Goal: Information Seeking & Learning: Learn about a topic

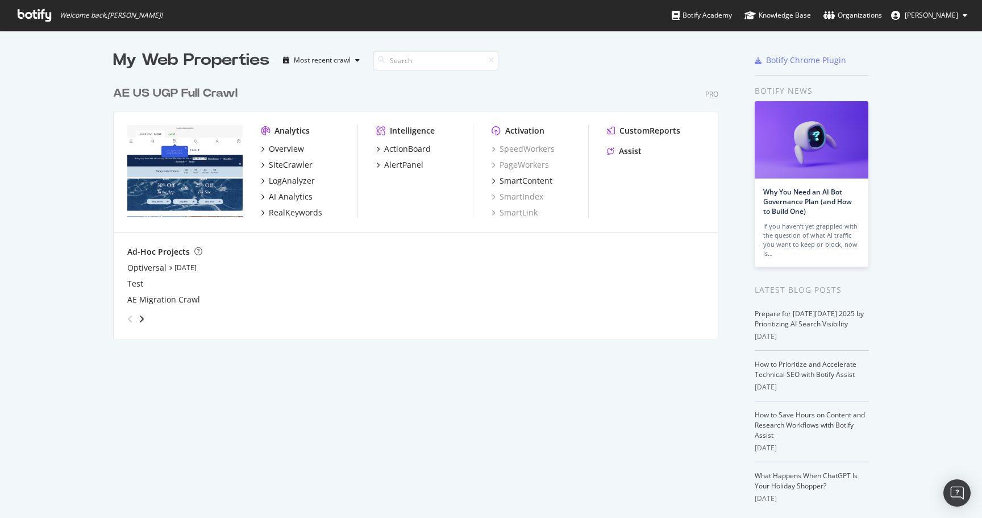
scroll to position [518, 982]
click at [296, 213] on div "RealKeywords" at bounding box center [295, 212] width 53 height 11
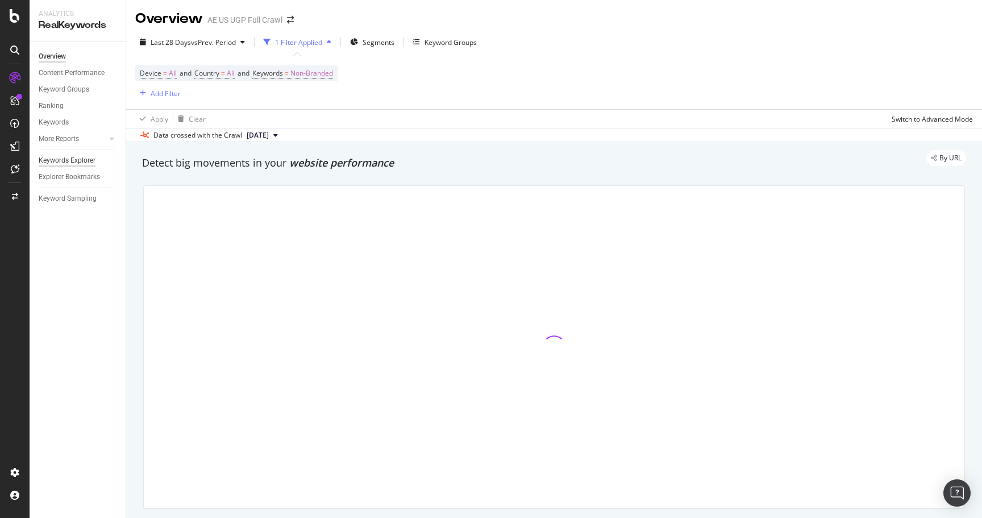
click at [82, 161] on div "Keywords Explorer" at bounding box center [67, 161] width 57 height 12
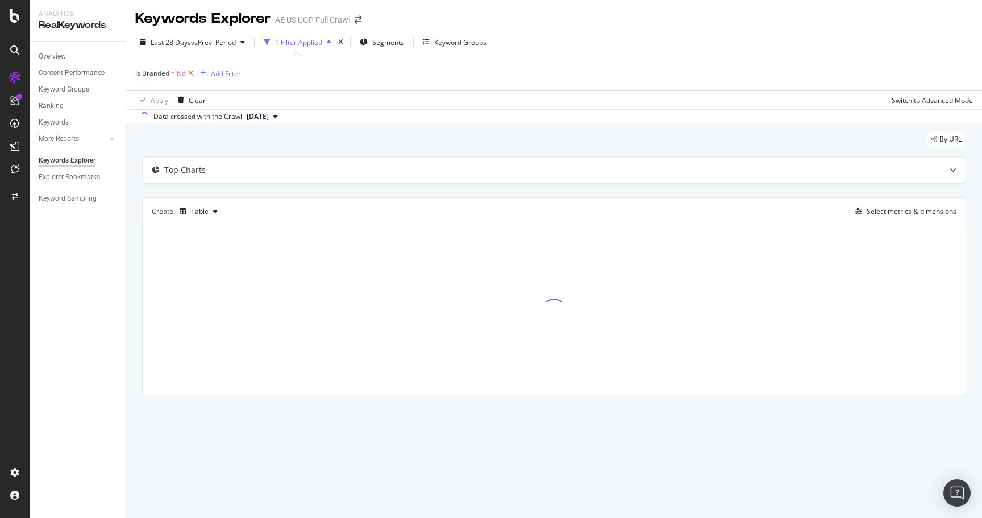
click at [190, 77] on icon at bounding box center [191, 73] width 10 height 11
click at [162, 72] on div "Add Filter" at bounding box center [166, 73] width 30 height 10
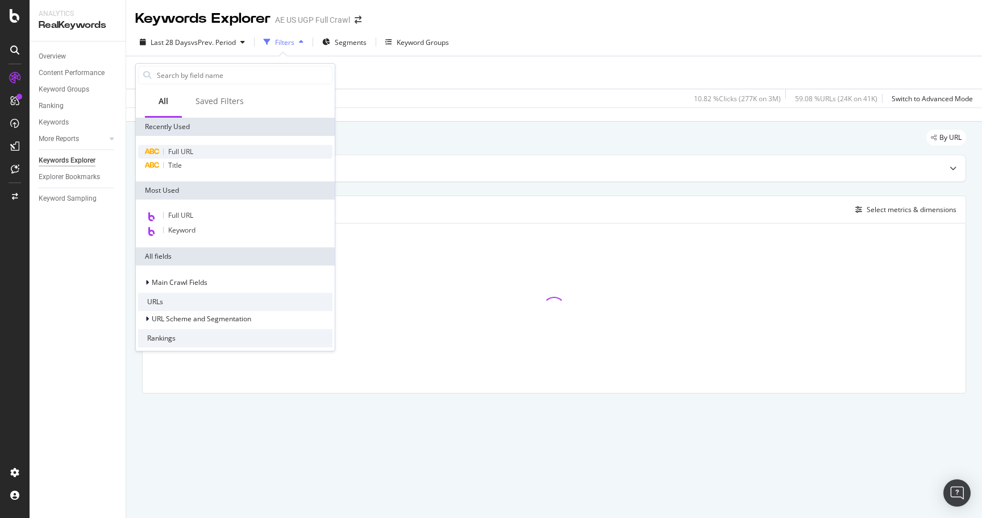
click at [198, 152] on div "Full URL" at bounding box center [235, 152] width 194 height 14
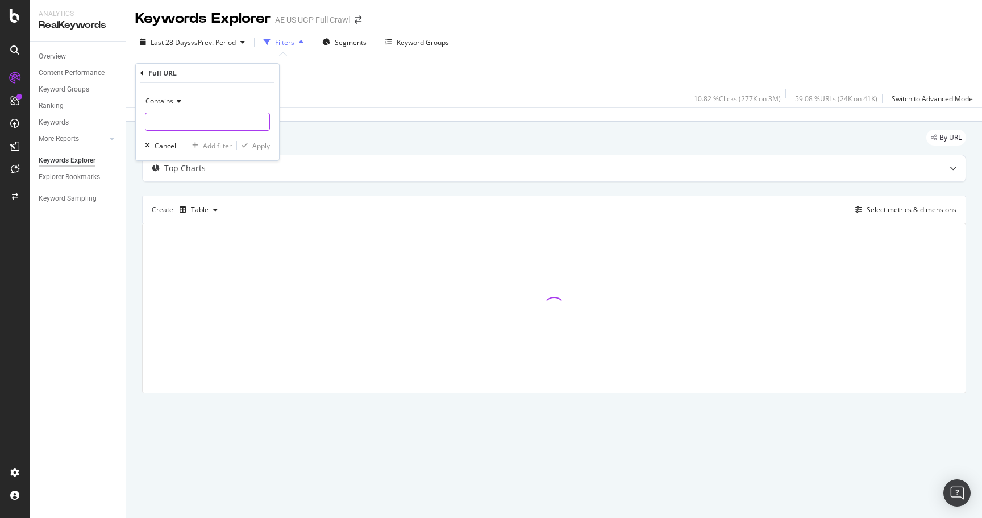
click at [197, 120] on input "text" at bounding box center [208, 122] width 124 height 18
type input "/o/"
click at [265, 146] on div "Apply" at bounding box center [261, 146] width 18 height 10
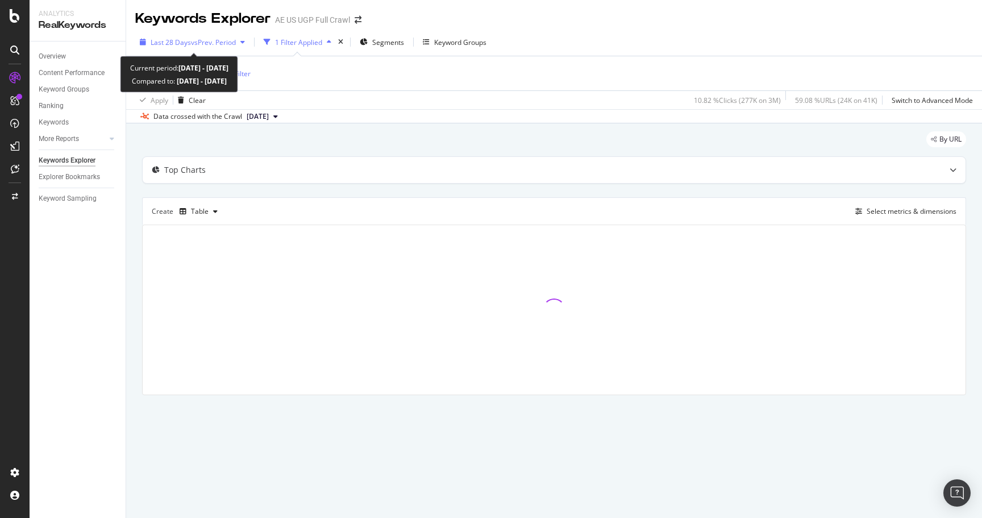
click at [201, 36] on div "Last 28 Days vs Prev. Period" at bounding box center [192, 42] width 114 height 17
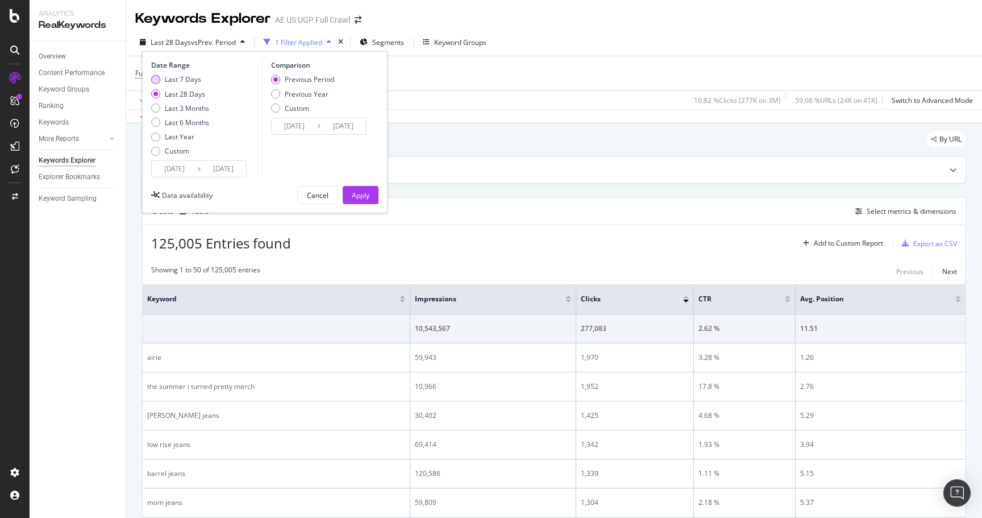
click at [193, 81] on div "Last 7 Days" at bounding box center [183, 79] width 36 height 10
type input "[DATE]"
click at [363, 197] on div "Apply" at bounding box center [361, 195] width 18 height 10
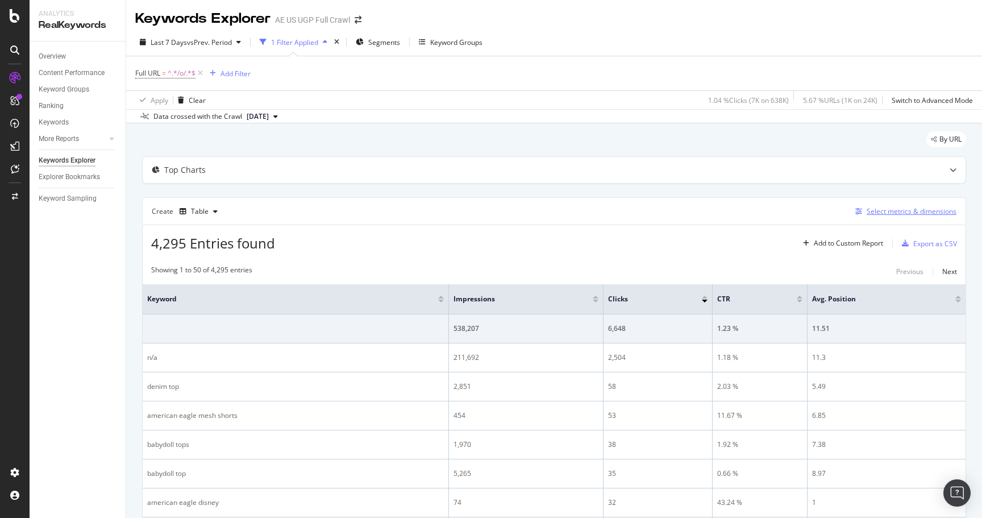
click at [914, 215] on div "Select metrics & dimensions" at bounding box center [912, 211] width 90 height 10
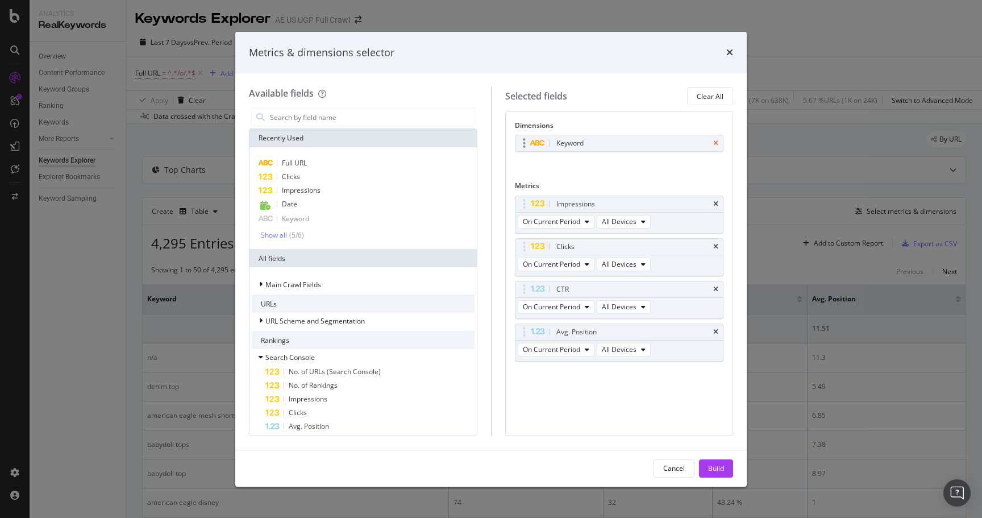
click at [717, 144] on icon "times" at bounding box center [715, 143] width 5 height 7
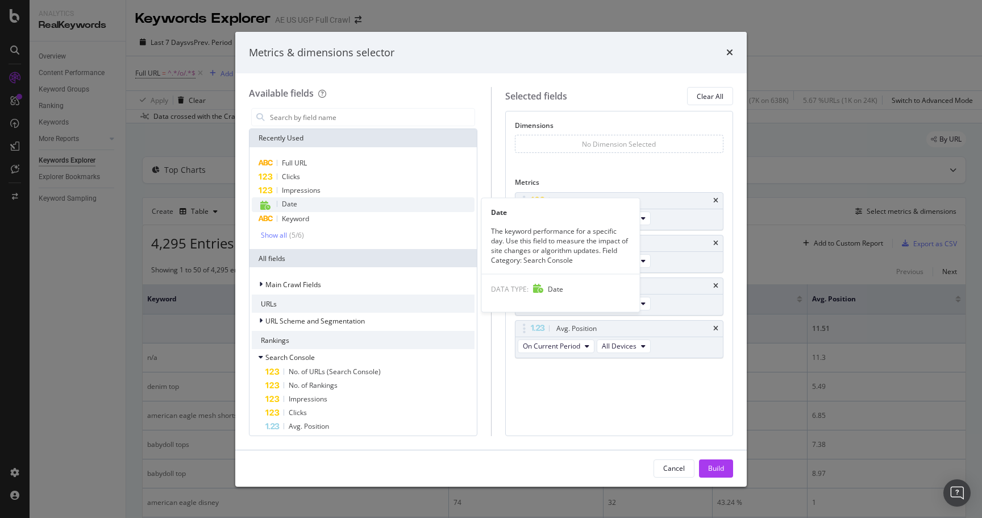
click at [343, 202] on div "Date" at bounding box center [363, 204] width 223 height 15
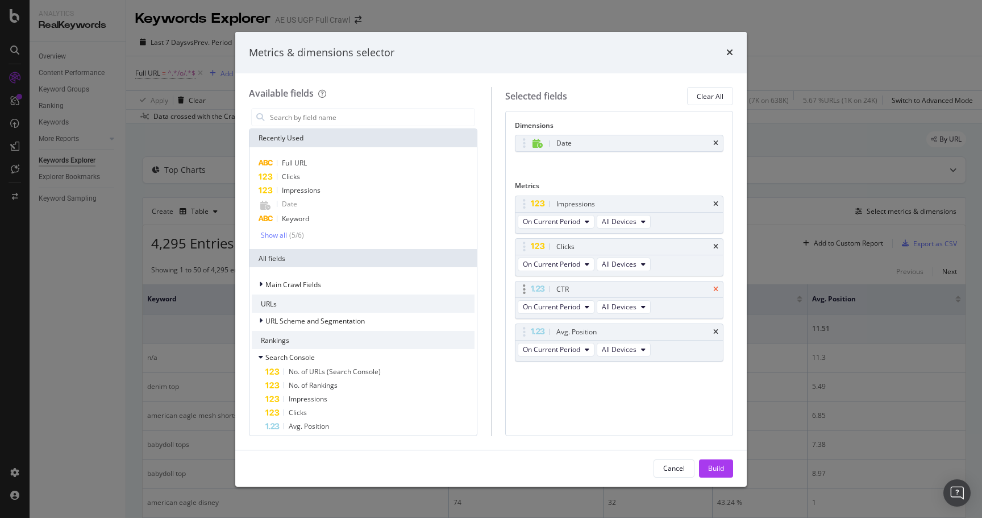
click at [714, 288] on icon "times" at bounding box center [715, 289] width 5 height 7
click at [714, 329] on icon "times" at bounding box center [715, 332] width 5 height 7
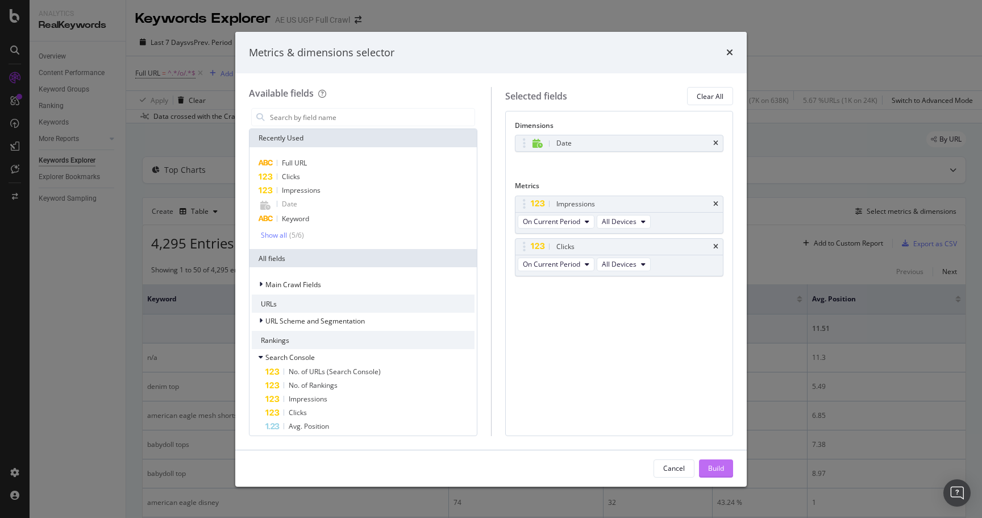
click at [719, 465] on div "Build" at bounding box center [716, 468] width 16 height 10
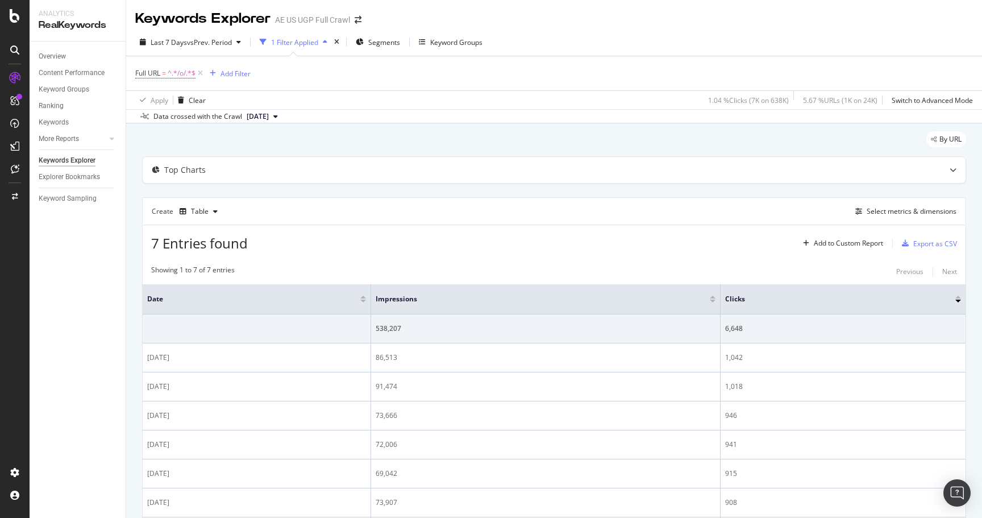
click at [363, 297] on div at bounding box center [363, 297] width 6 height 3
